Goal: Information Seeking & Learning: Learn about a topic

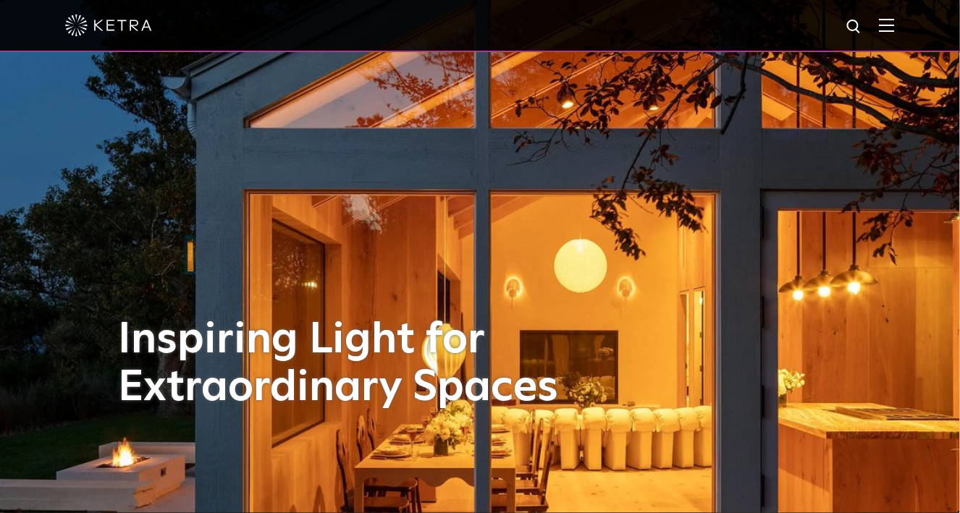
click at [890, 33] on span at bounding box center [887, 25] width 16 height 14
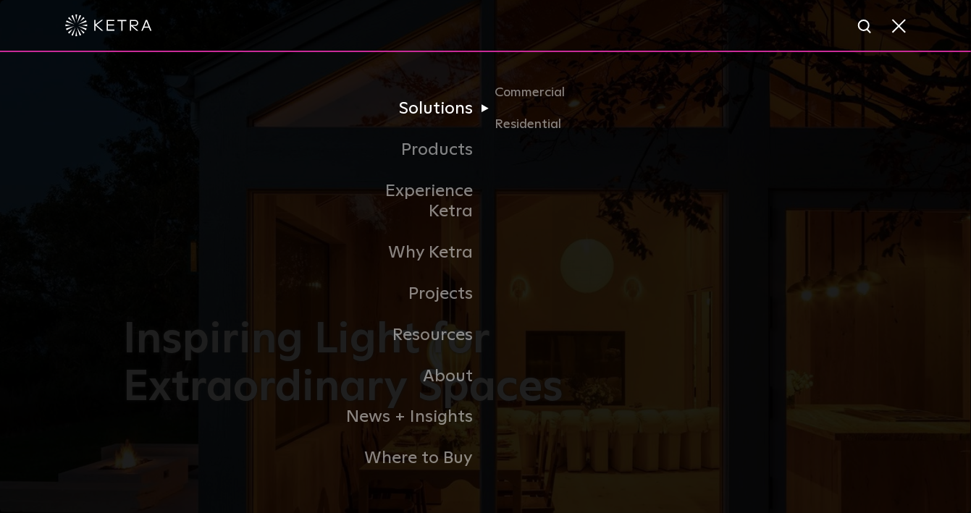
click at [463, 114] on link "Solutions" at bounding box center [411, 108] width 148 height 41
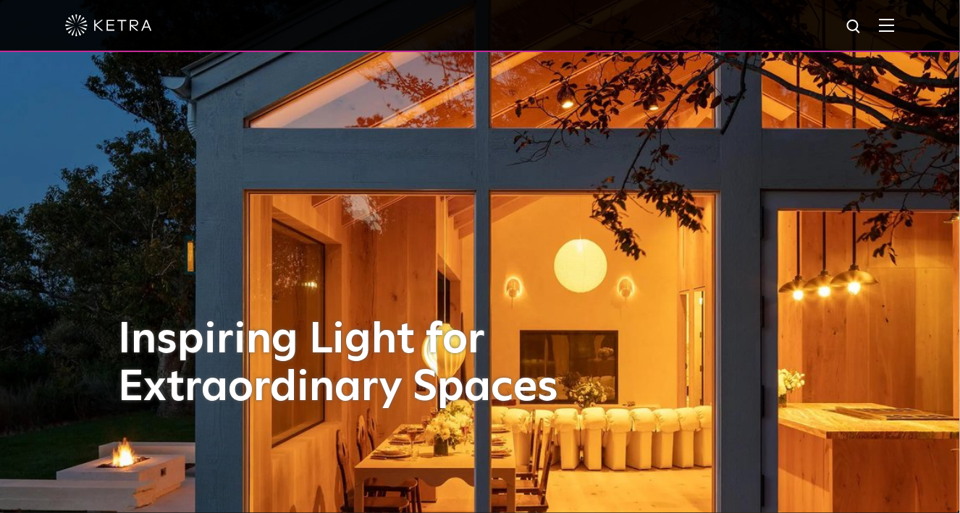
click at [895, 32] on img at bounding box center [887, 25] width 16 height 14
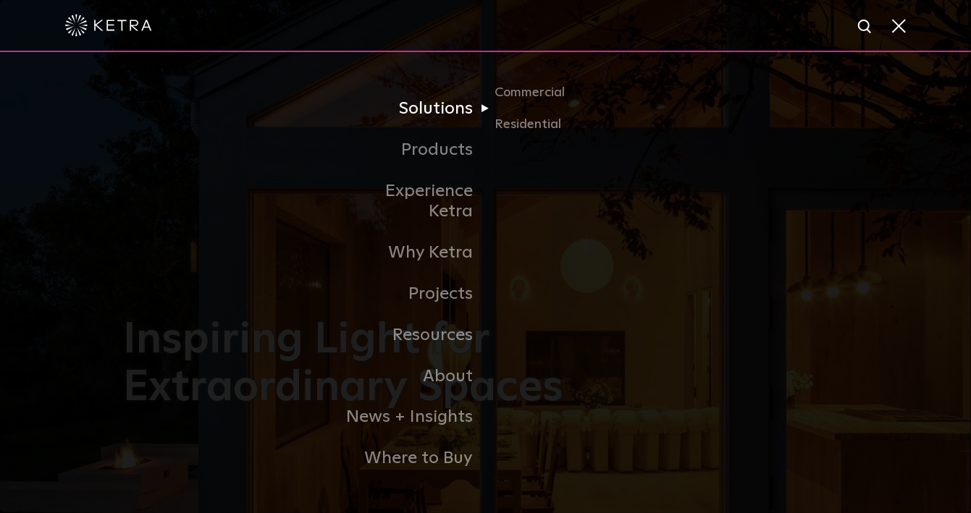
click at [448, 126] on link "Solutions" at bounding box center [411, 108] width 148 height 41
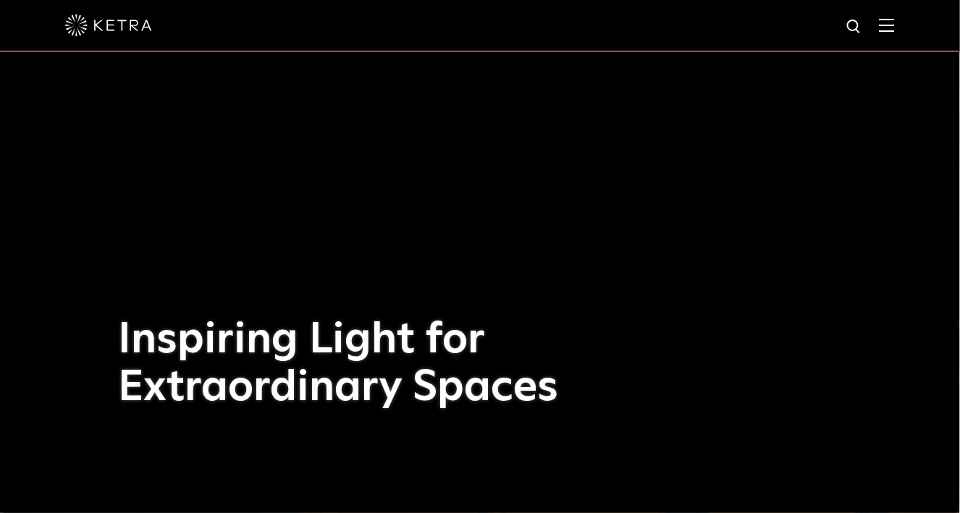
click at [895, 35] on div at bounding box center [480, 25] width 830 height 51
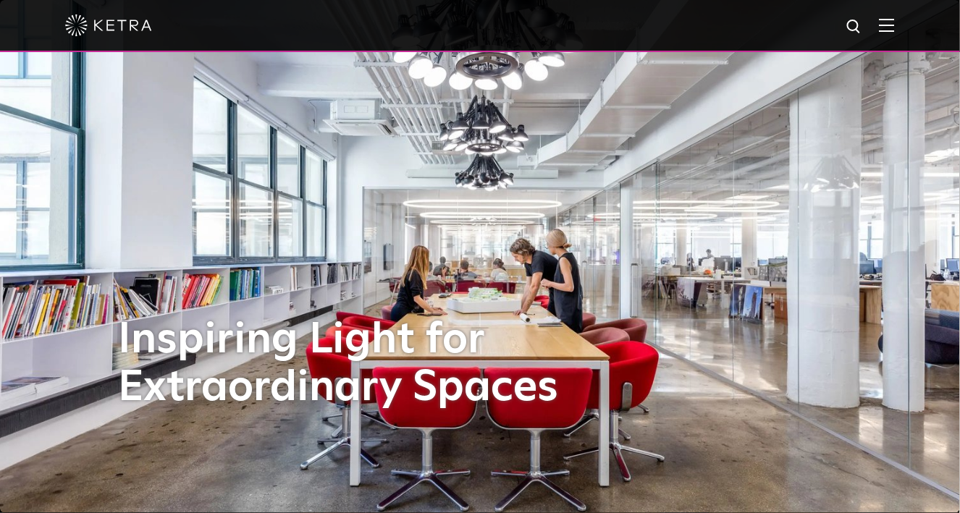
click at [895, 34] on div at bounding box center [480, 25] width 830 height 51
click at [895, 24] on img at bounding box center [887, 25] width 16 height 14
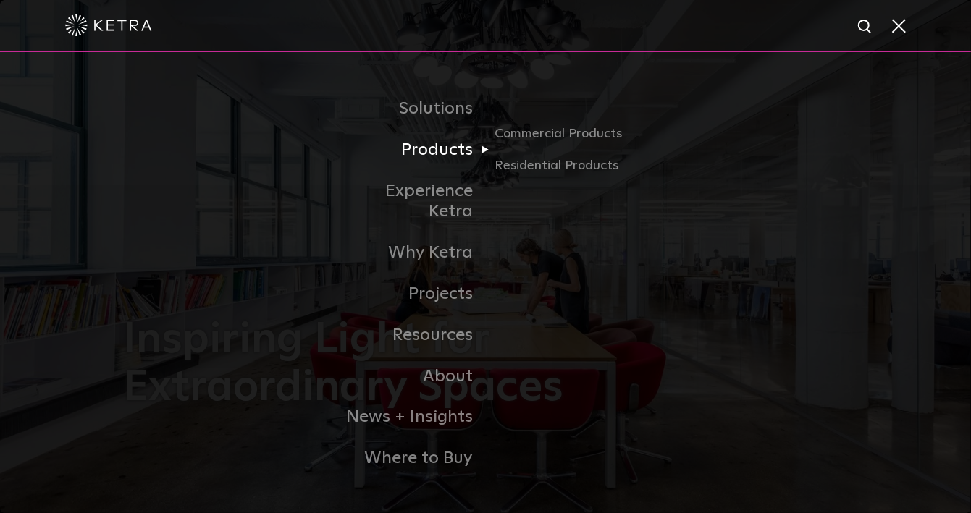
click at [445, 165] on link "Products" at bounding box center [411, 150] width 148 height 41
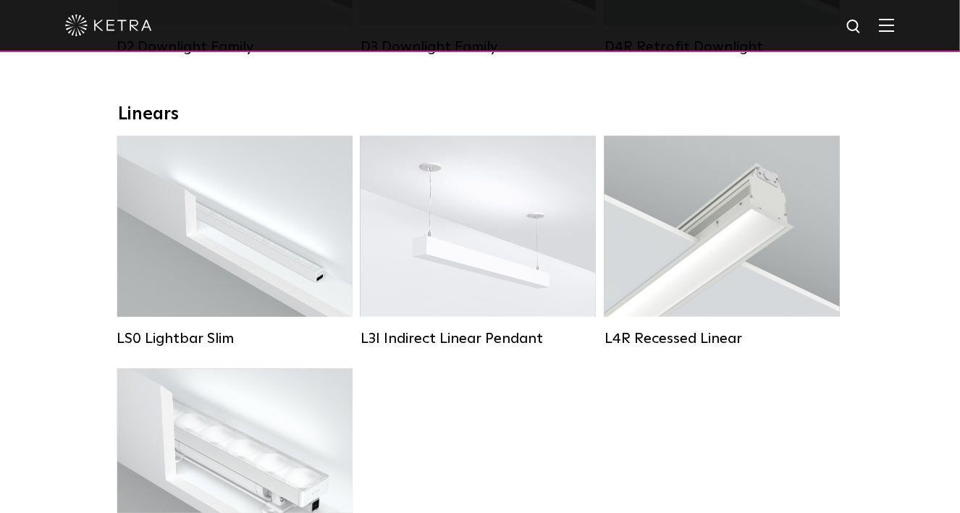
scroll to position [507, 0]
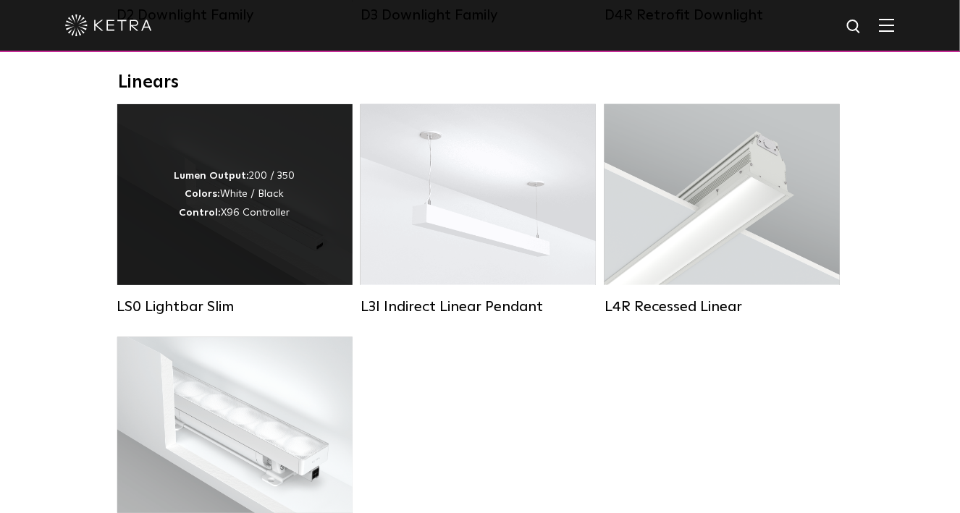
click at [170, 250] on div "Lumen Output: 200 / 350 Colors: White / Black Control: X96 Controller" at bounding box center [234, 194] width 235 height 181
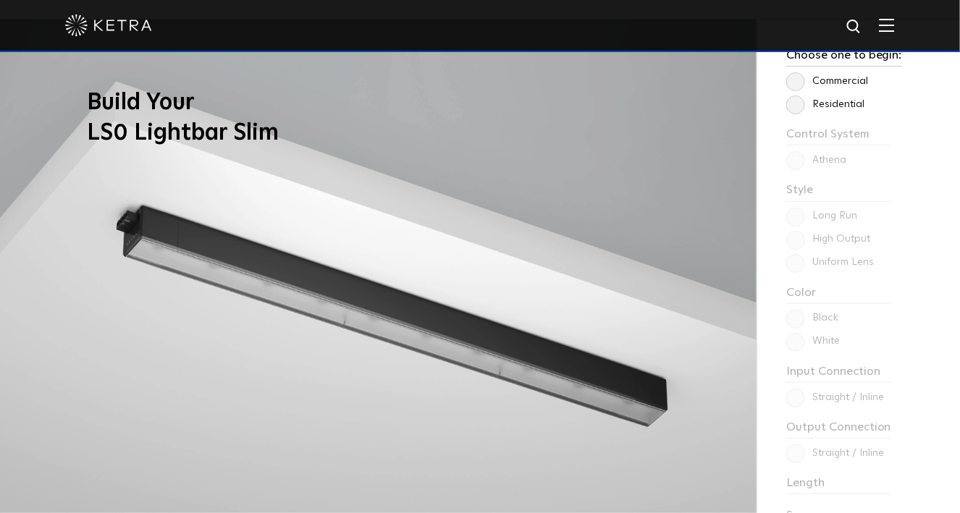
scroll to position [1013, 0]
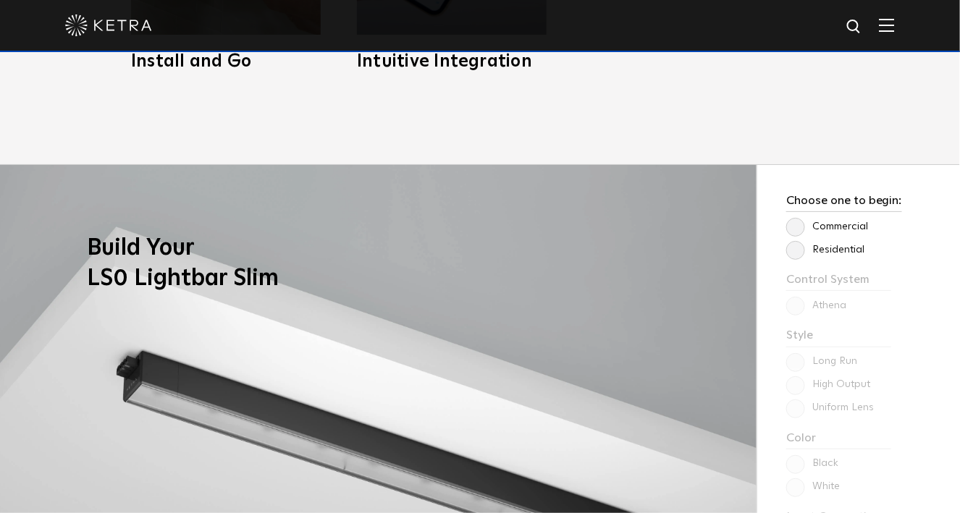
click at [797, 256] on label "Residential" at bounding box center [825, 250] width 78 height 12
click at [0, 0] on input "Residential" at bounding box center [0, 0] width 0 height 0
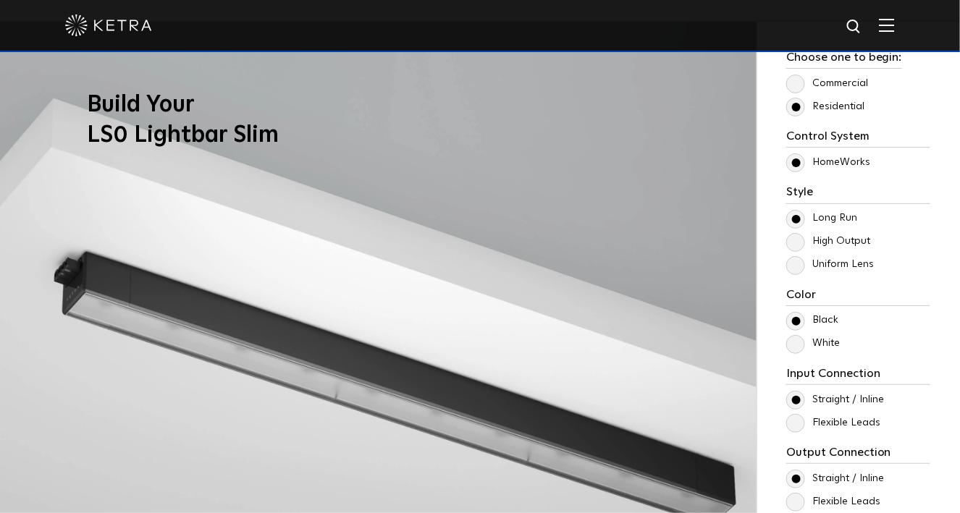
scroll to position [1158, 0]
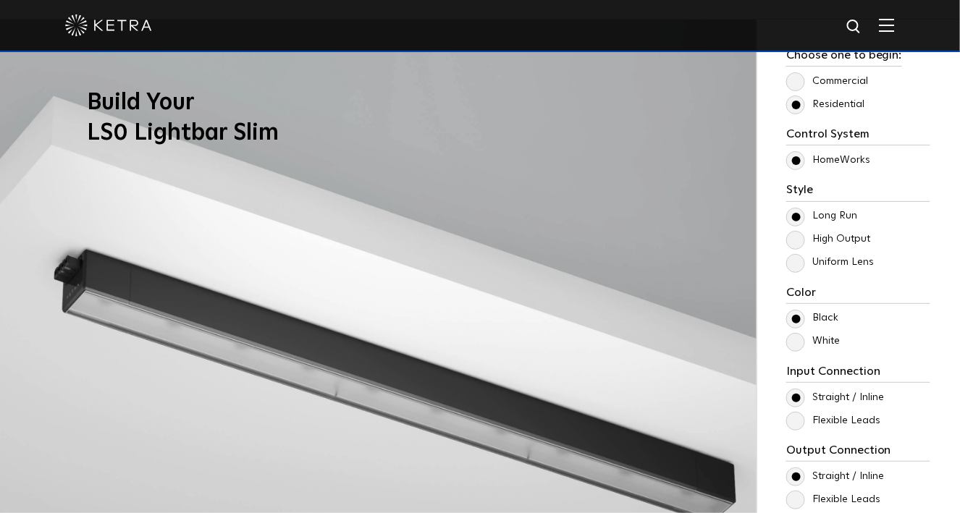
click at [796, 263] on label "Uniform Lens" at bounding box center [830, 262] width 88 height 12
click at [0, 0] on input "Uniform Lens" at bounding box center [0, 0] width 0 height 0
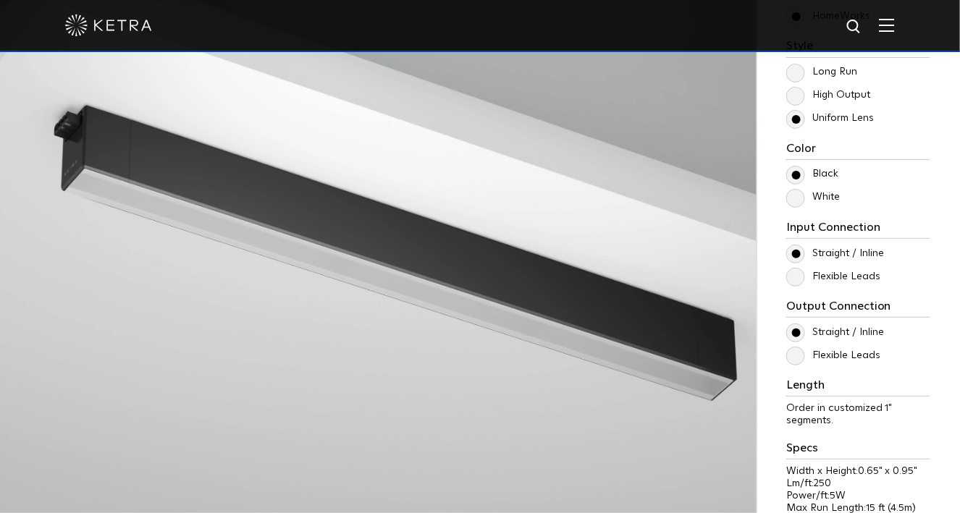
scroll to position [1231, 0]
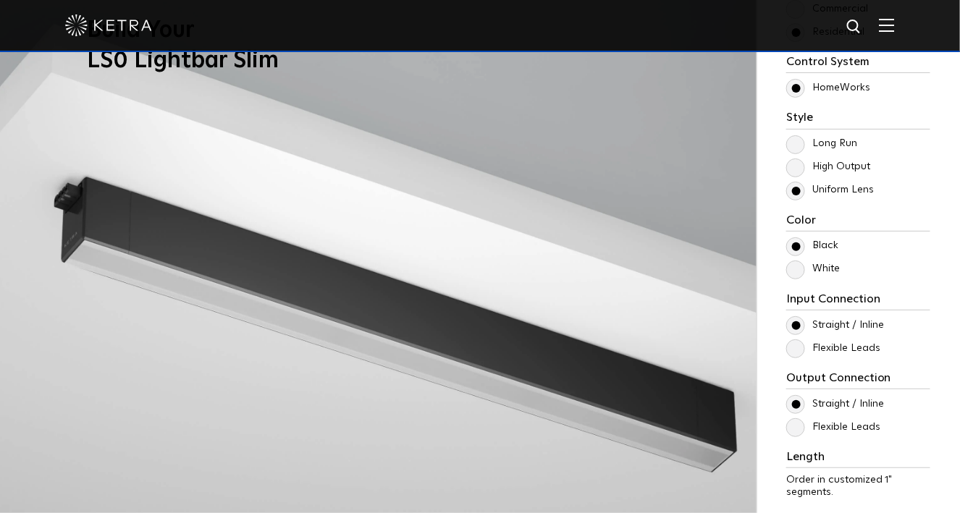
click at [798, 168] on label "High Output" at bounding box center [828, 167] width 84 height 12
click at [0, 0] on input "High Output" at bounding box center [0, 0] width 0 height 0
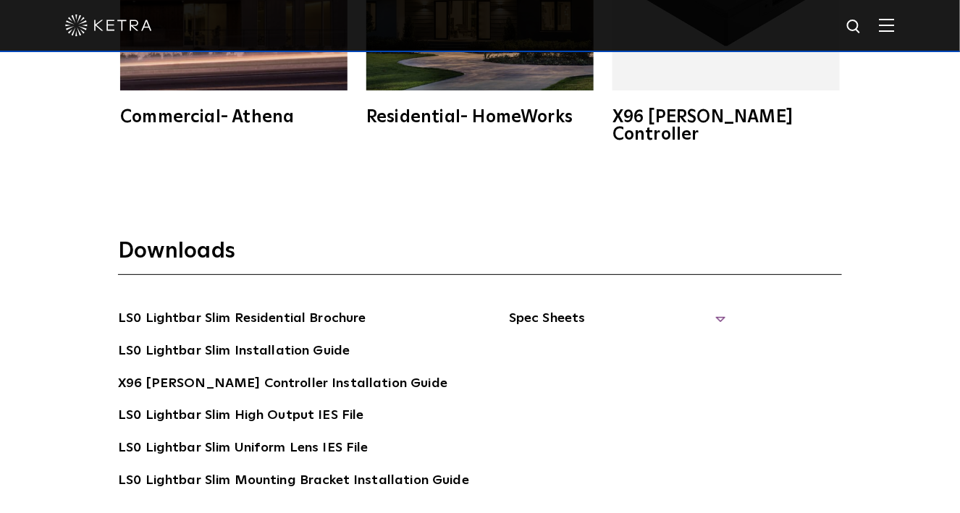
scroll to position [2605, 0]
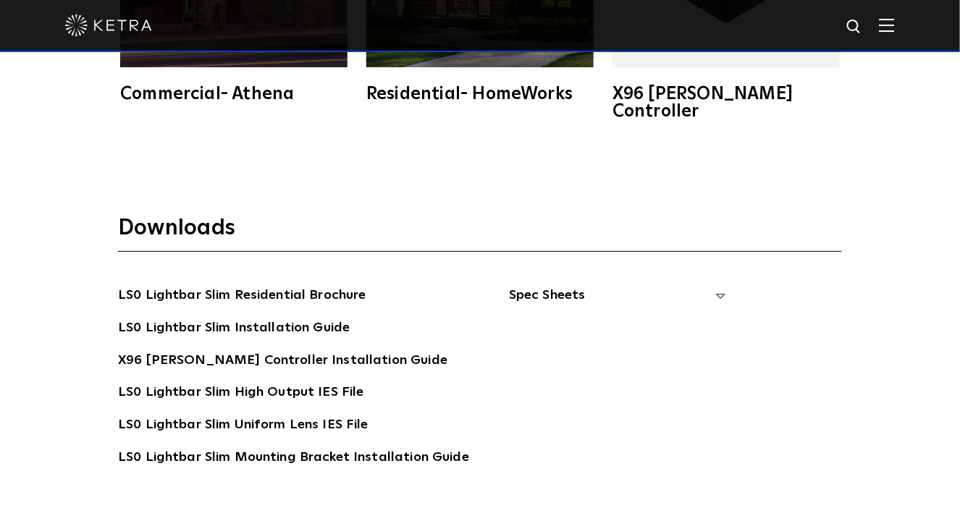
click at [522, 285] on span "Spec Sheets" at bounding box center [617, 301] width 217 height 32
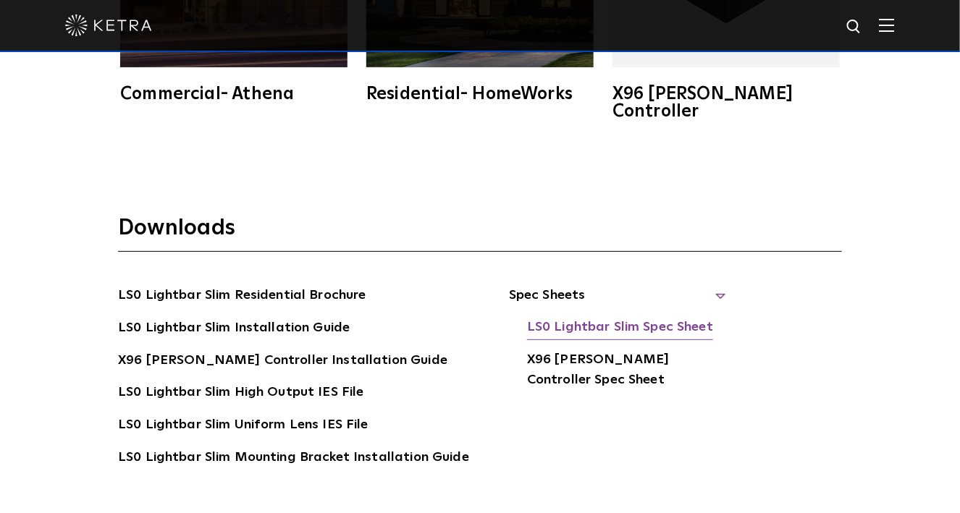
click at [565, 317] on link "LS0 Lightbar Slim Spec Sheet" at bounding box center [620, 328] width 186 height 23
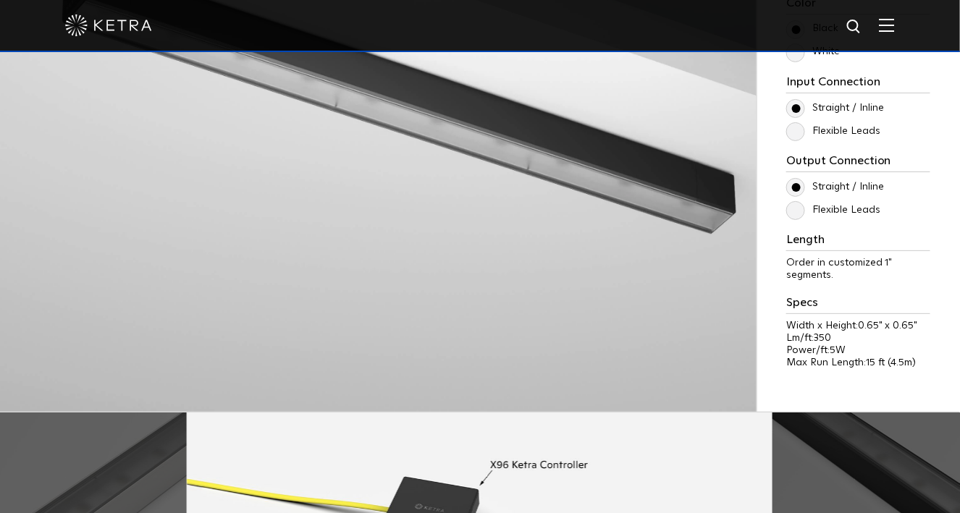
scroll to position [1302, 0]
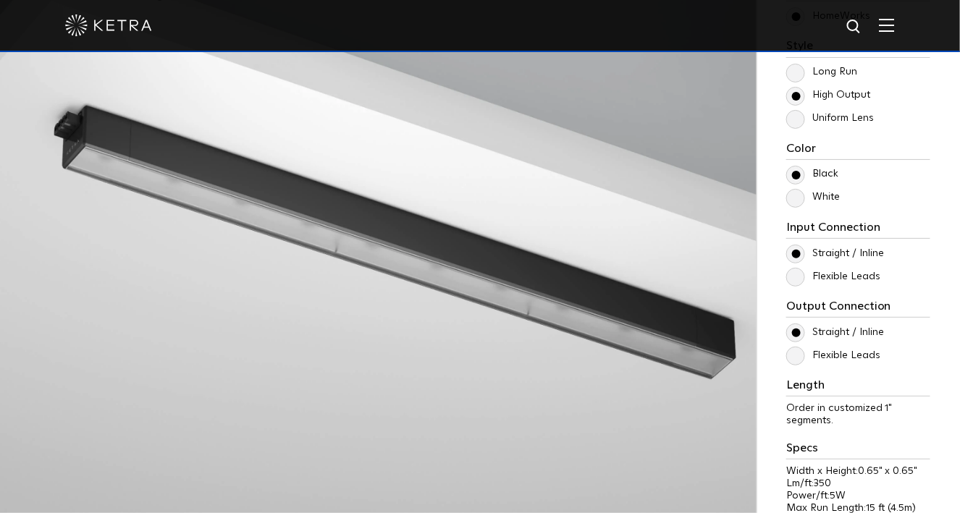
click at [797, 121] on label "Uniform Lens" at bounding box center [830, 118] width 88 height 12
click at [0, 0] on input "Uniform Lens" at bounding box center [0, 0] width 0 height 0
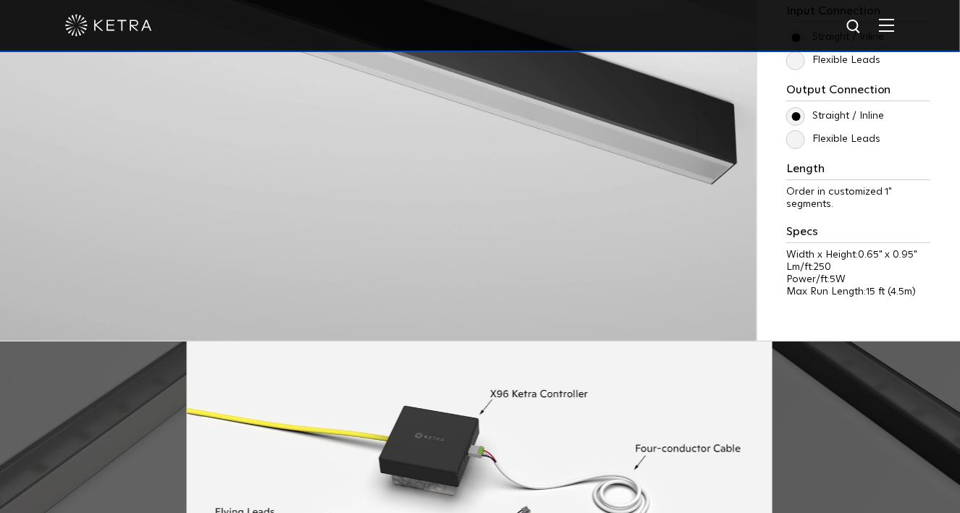
scroll to position [1520, 0]
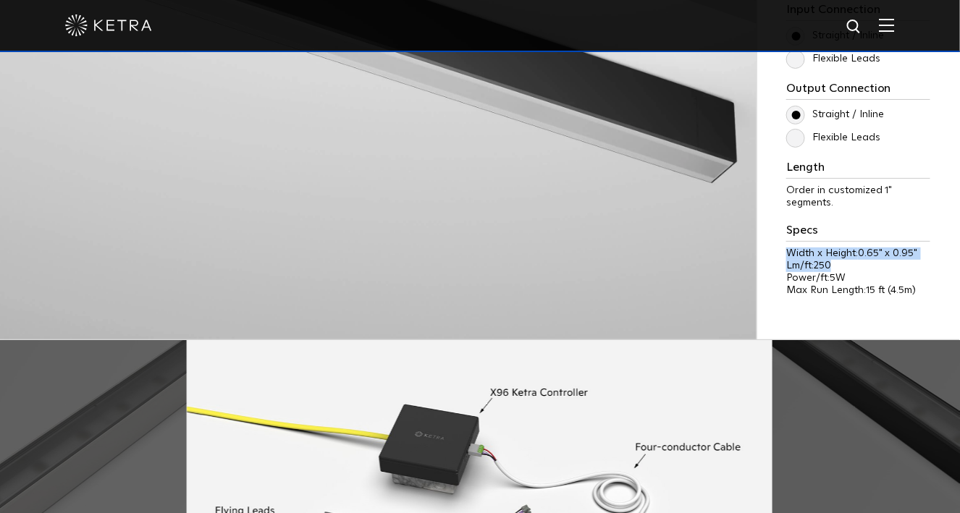
drag, startPoint x: 832, startPoint y: 266, endPoint x: 782, endPoint y: 251, distance: 52.2
click at [831, 267] on span "250" at bounding box center [822, 266] width 17 height 10
drag, startPoint x: 832, startPoint y: 264, endPoint x: 785, endPoint y: 265, distance: 46.3
click at [786, 265] on p "Lm/ft: 250" at bounding box center [858, 266] width 144 height 12
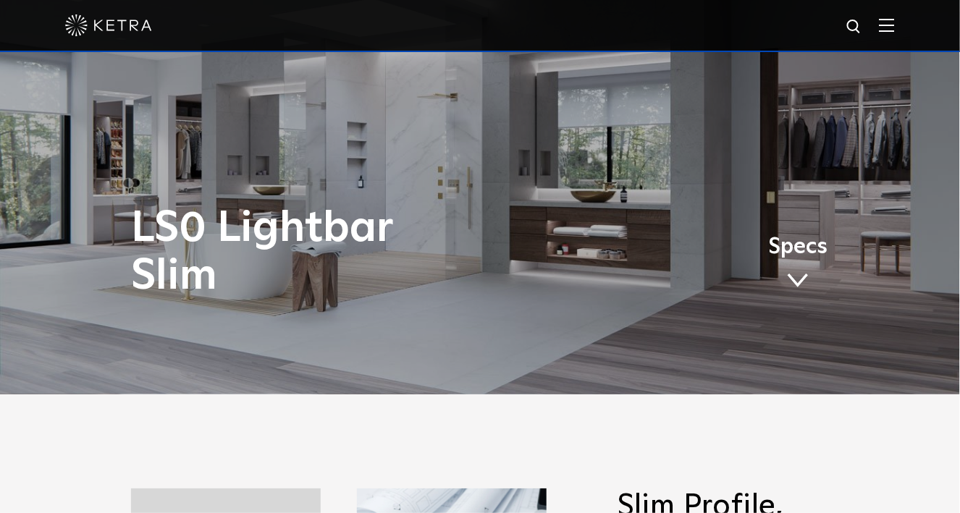
scroll to position [72, 0]
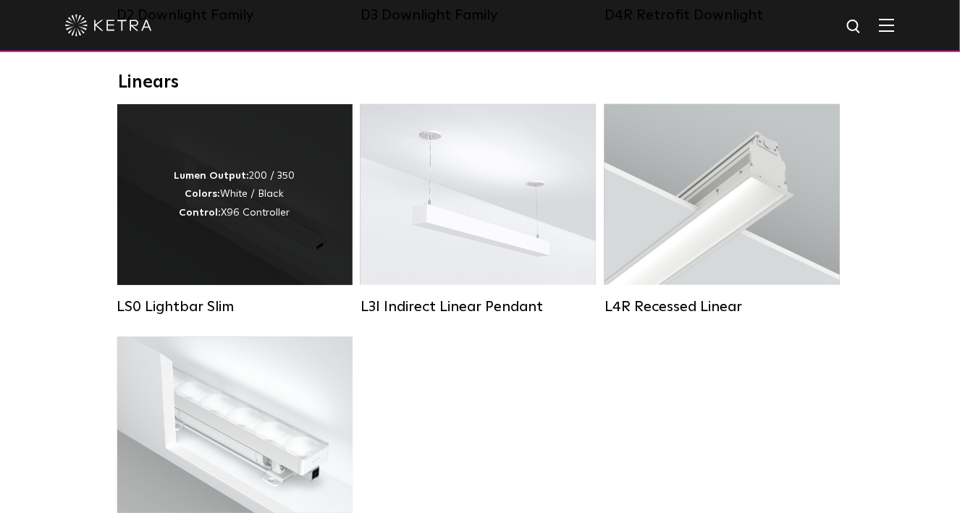
click at [122, 245] on div "Lumen Output: 200 / 350 Colors: White / Black Control: X96 Controller" at bounding box center [234, 194] width 235 height 181
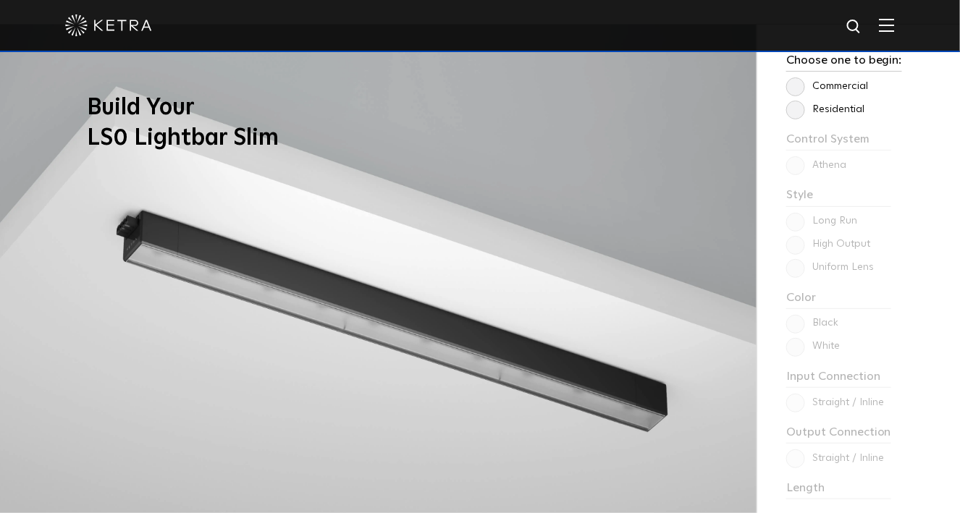
scroll to position [1085, 0]
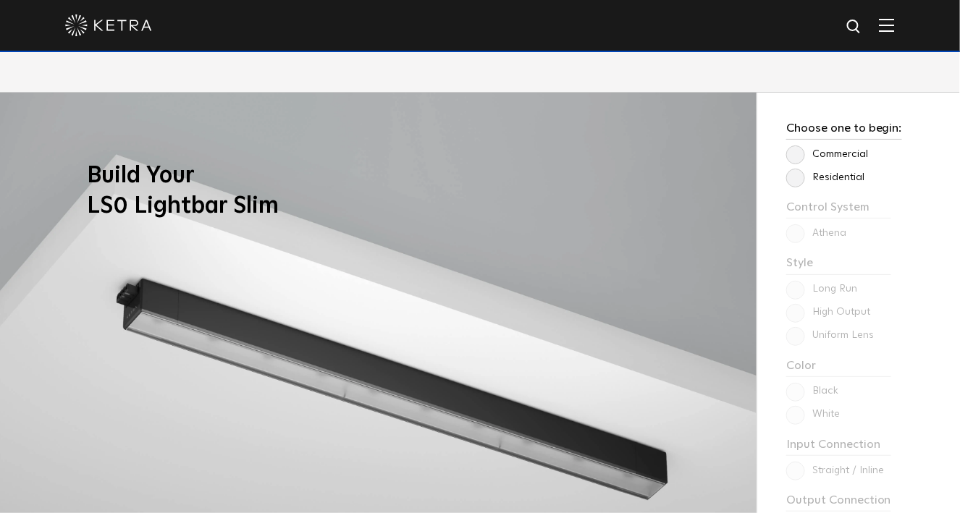
click at [829, 180] on label "Residential" at bounding box center [825, 178] width 78 height 12
click at [0, 0] on input "Residential" at bounding box center [0, 0] width 0 height 0
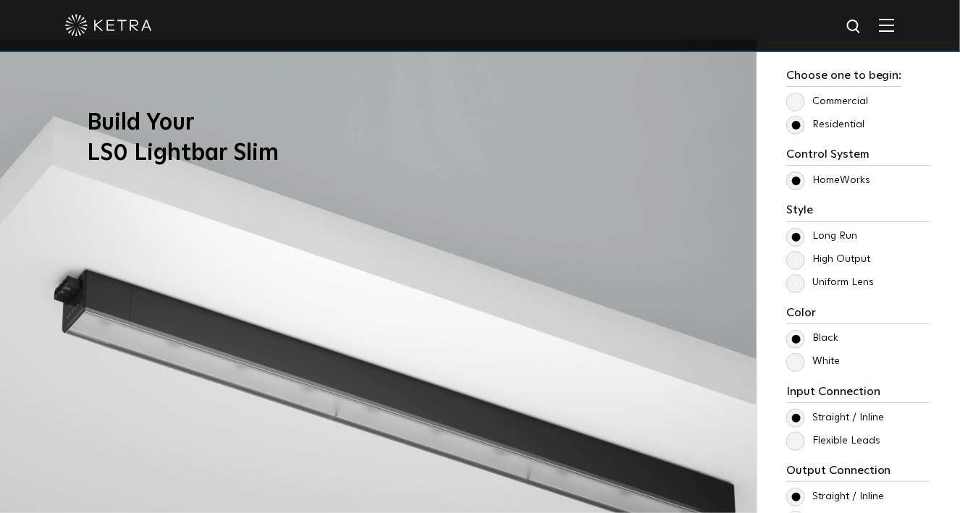
scroll to position [1158, 0]
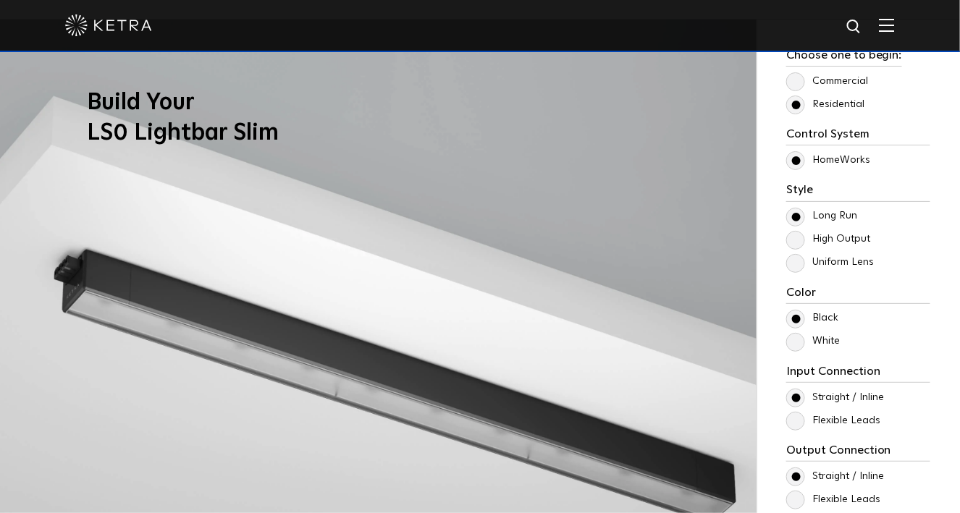
click at [824, 266] on label "Uniform Lens" at bounding box center [830, 262] width 88 height 12
click at [0, 0] on input "Uniform Lens" at bounding box center [0, 0] width 0 height 0
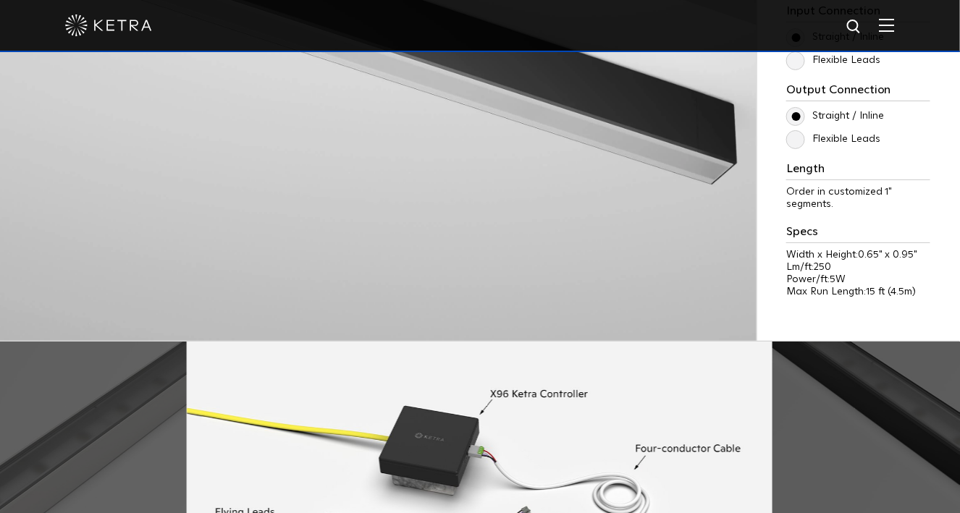
scroll to position [1520, 0]
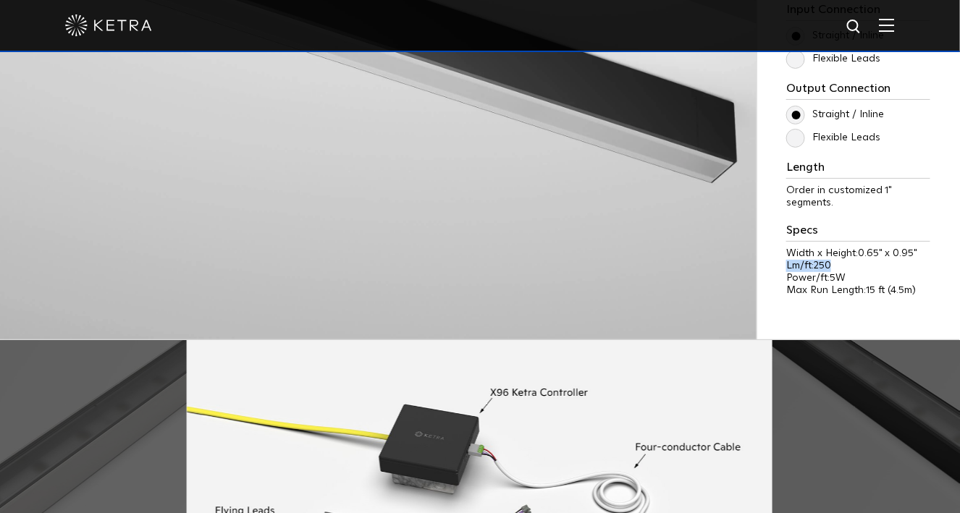
drag, startPoint x: 833, startPoint y: 265, endPoint x: 788, endPoint y: 269, distance: 45.7
click at [788, 269] on div "Width x Height: 0.65" x 0.95" Lm/ft: 250 Power/ft: 5W Max Run Length: 15 ft (4.…" at bounding box center [858, 272] width 144 height 48
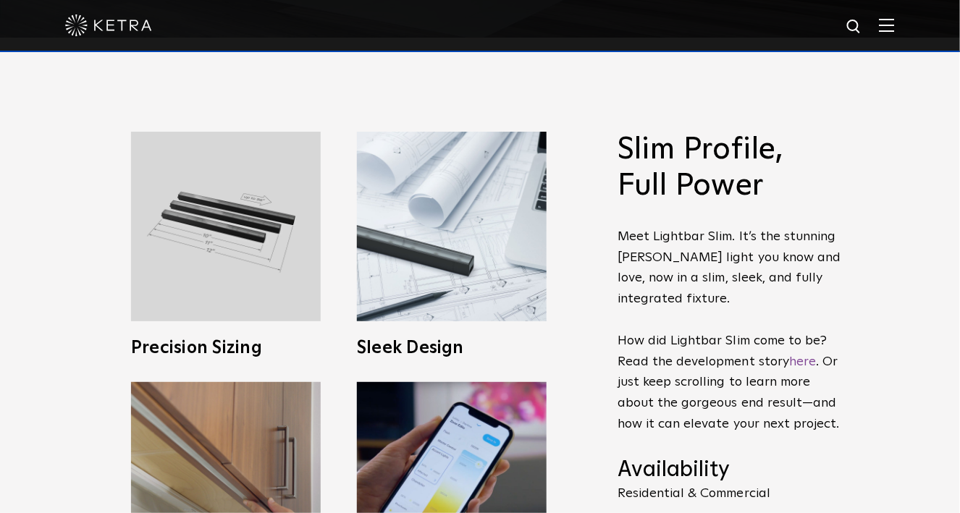
scroll to position [434, 0]
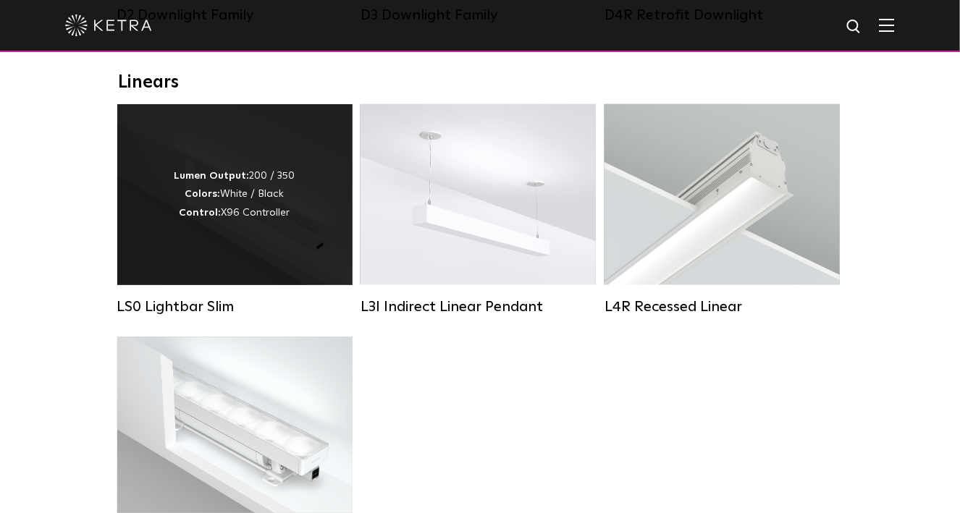
scroll to position [507, 0]
